Goal: Task Accomplishment & Management: Use online tool/utility

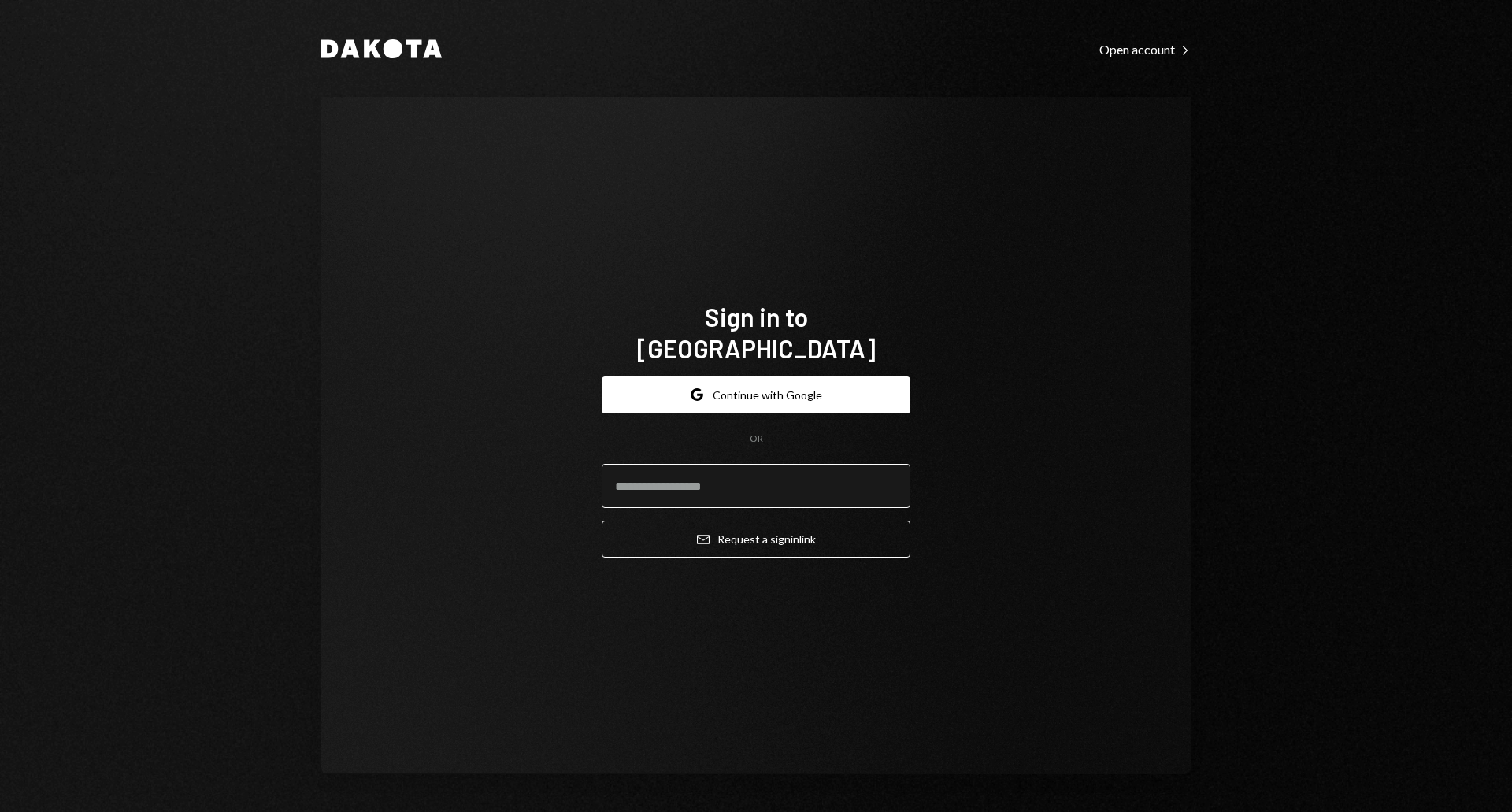
click at [746, 467] on input "email" at bounding box center [756, 485] width 308 height 44
click at [0, 811] on com-1password-button at bounding box center [0, 812] width 0 height 0
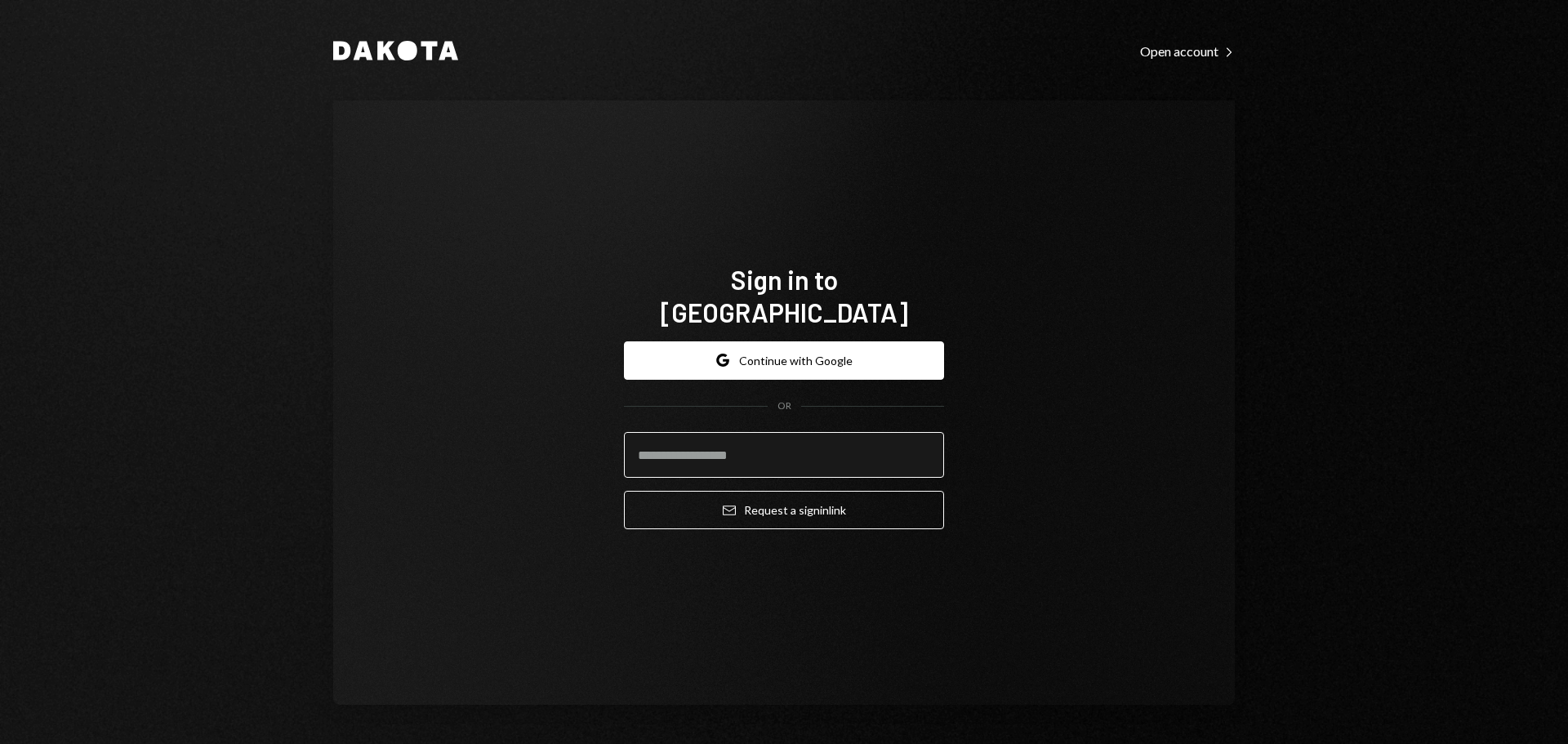
click at [718, 446] on input "email" at bounding box center [784, 455] width 320 height 46
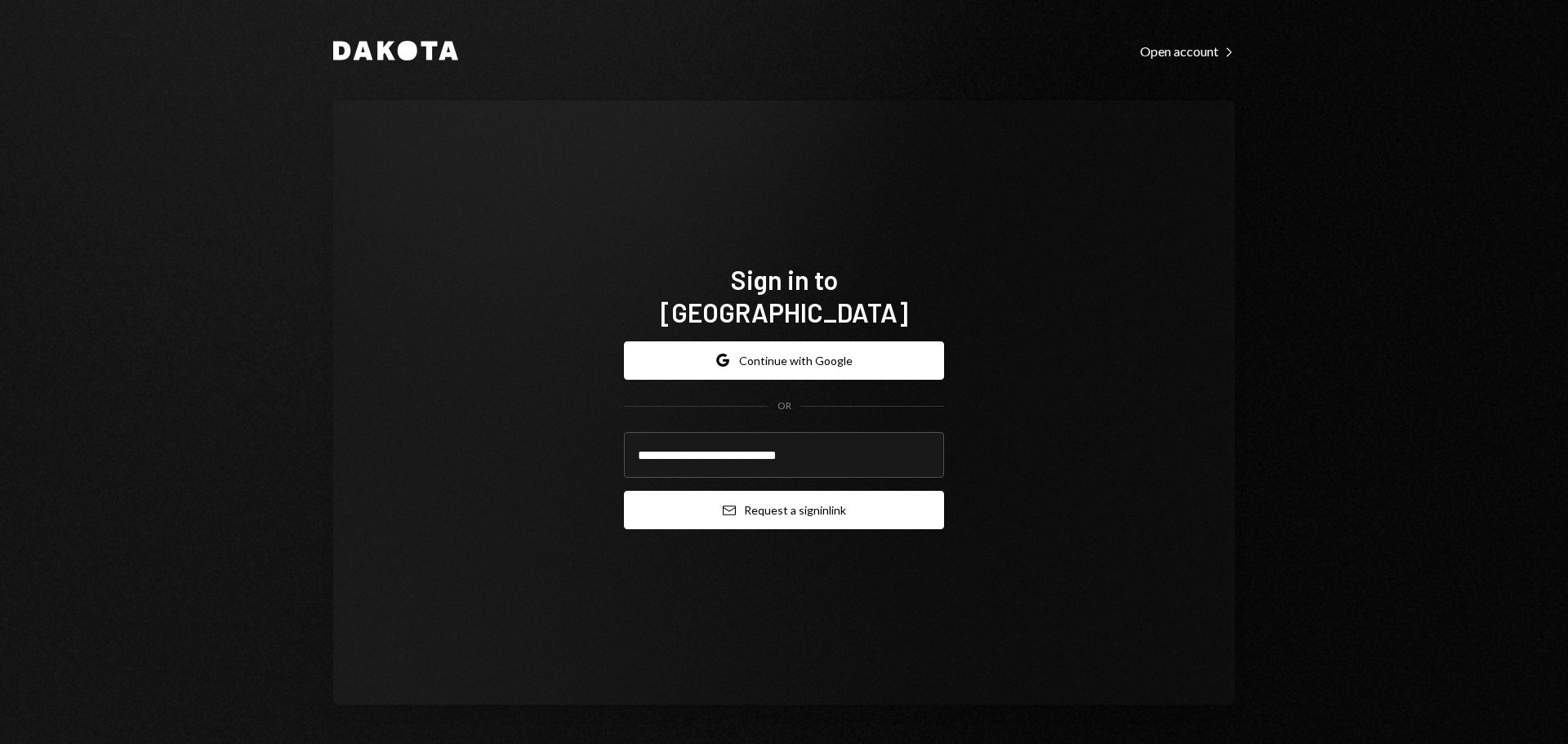
type input "**********"
click at [878, 491] on button "Email Request a sign in link" at bounding box center [784, 509] width 320 height 39
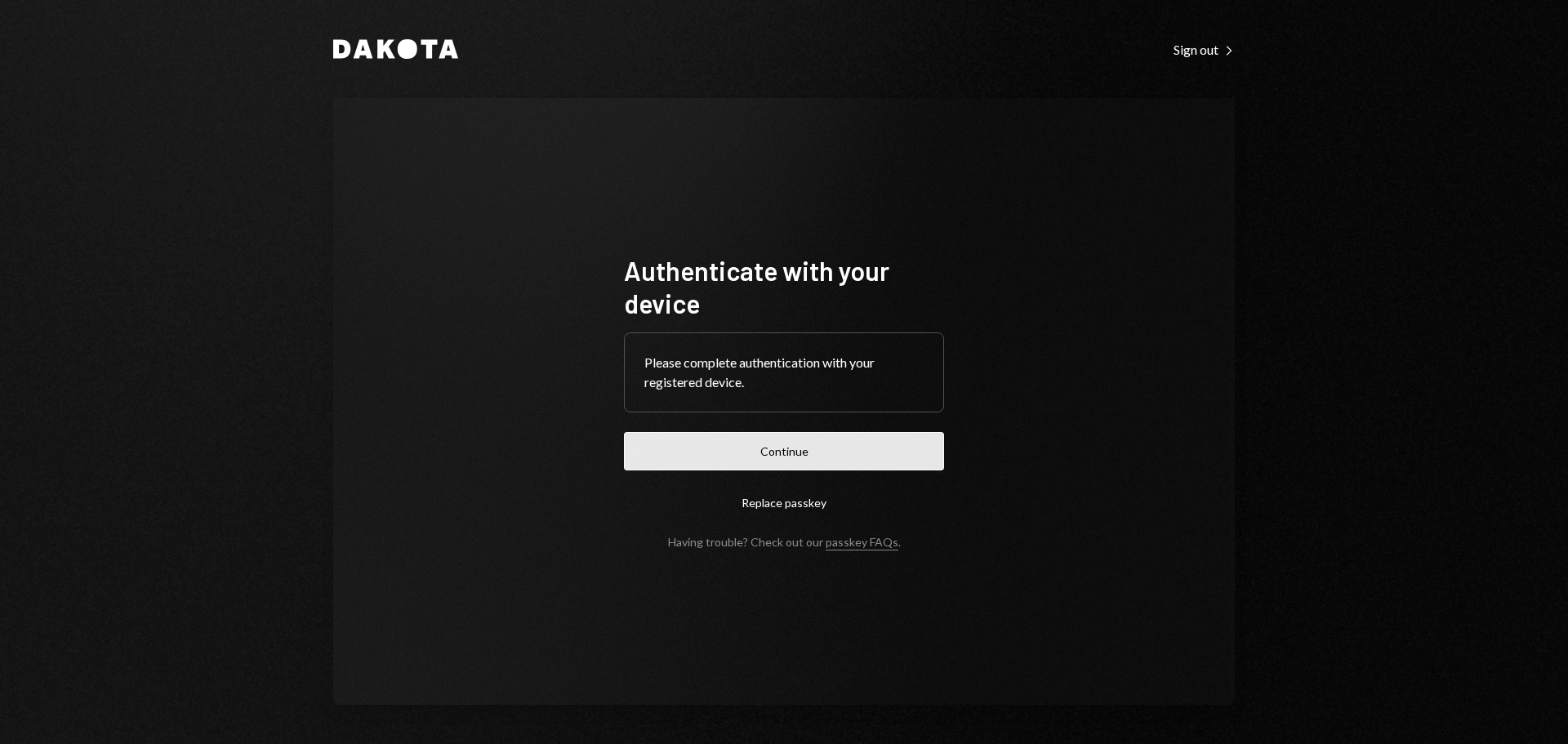
click at [819, 452] on button "Continue" at bounding box center [784, 451] width 320 height 39
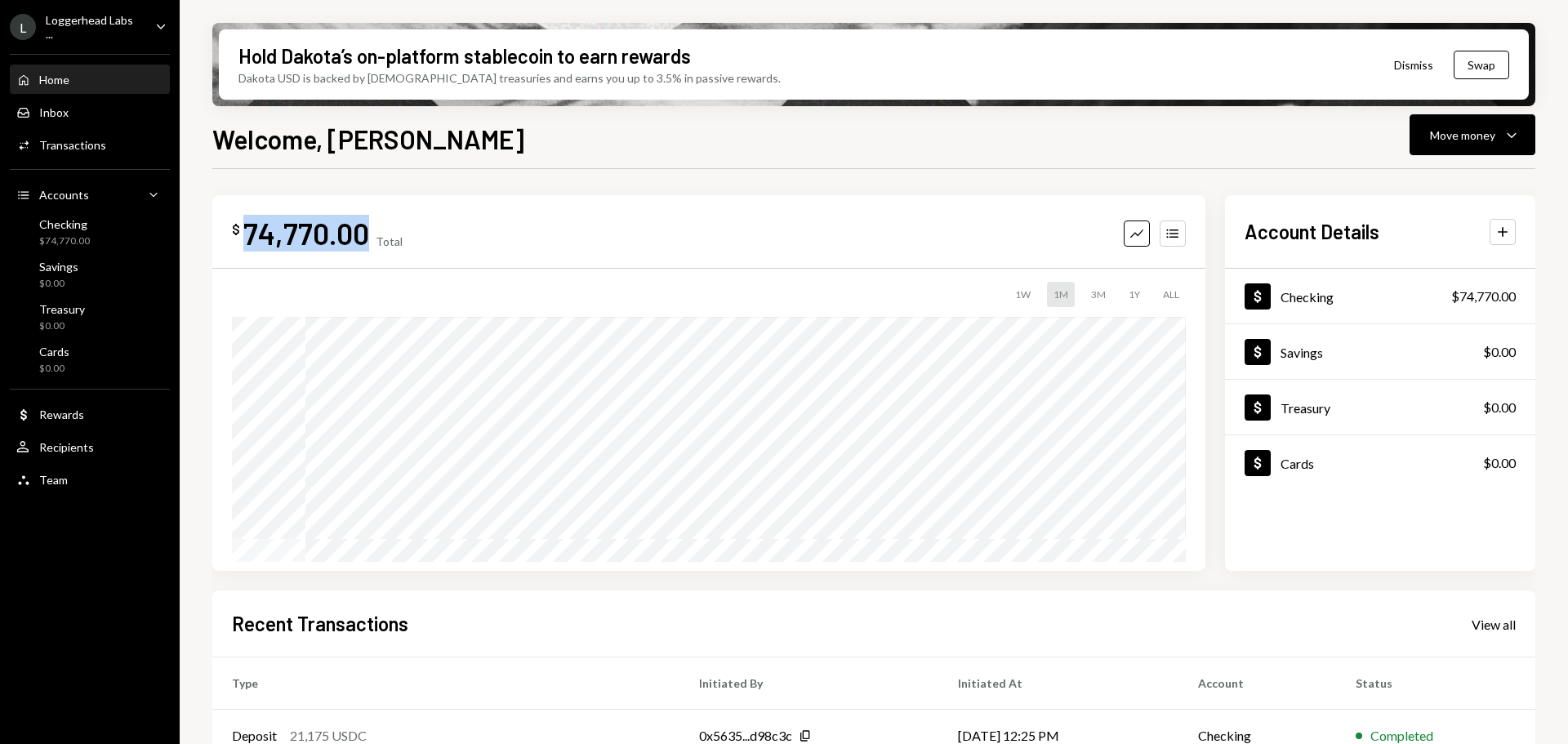
drag, startPoint x: 367, startPoint y: 241, endPoint x: 245, endPoint y: 240, distance: 122.0
click at [245, 240] on div "74,770.00" at bounding box center [306, 233] width 126 height 37
copy div "74,770.00"
